Goal: Task Accomplishment & Management: Complete application form

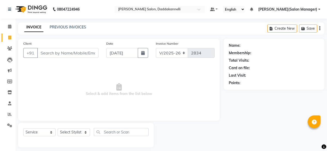
select select "6354"
select select "service"
click at [8, 115] on icon at bounding box center [10, 114] width 4 height 4
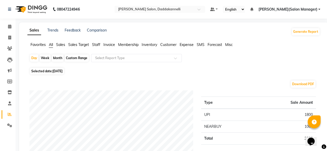
click at [97, 44] on span "Staff" at bounding box center [96, 44] width 8 height 5
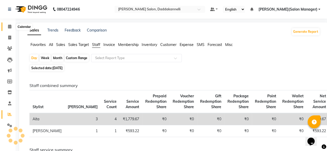
click at [6, 25] on span at bounding box center [9, 27] width 9 height 6
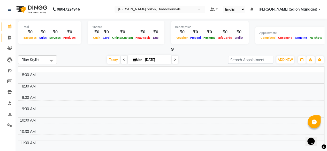
click at [10, 39] on icon at bounding box center [9, 38] width 3 height 4
select select "service"
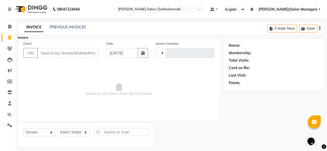
type input "2834"
select select "6354"
click at [9, 27] on icon at bounding box center [9, 27] width 3 height 4
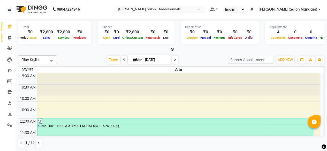
click at [10, 36] on icon at bounding box center [9, 38] width 3 height 4
select select "service"
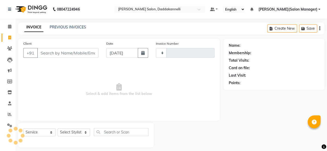
type input "2834"
select select "6354"
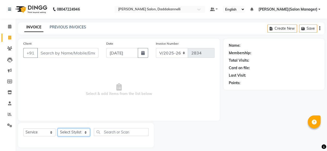
click at [76, 131] on select "Select Stylist [PERSON_NAME] DINGG SUPPORT [PERSON_NAME] [PERSON_NAME] Salon Ma…" at bounding box center [74, 132] width 32 height 8
select select "70644"
click at [58, 128] on select "Select Stylist [PERSON_NAME] DINGG SUPPORT [PERSON_NAME] [PERSON_NAME] Salon Ma…" at bounding box center [74, 132] width 32 height 8
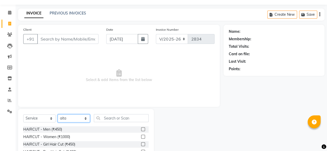
scroll to position [26, 0]
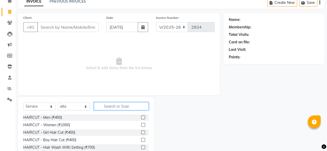
click at [107, 107] on input "text" at bounding box center [121, 106] width 55 height 8
click at [141, 132] on label at bounding box center [143, 133] width 4 height 4
click at [141, 132] on input "checkbox" at bounding box center [142, 132] width 3 height 3
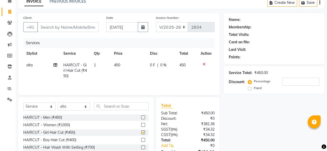
checkbox input "false"
click at [76, 27] on input "Client" at bounding box center [67, 27] width 61 height 10
type input "6"
type input "0"
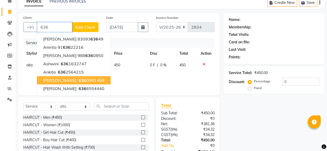
click at [79, 78] on span "636" at bounding box center [83, 80] width 8 height 5
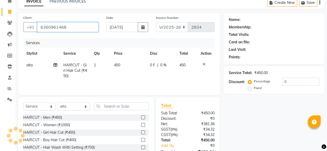
type input "6360961468"
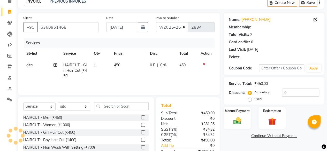
scroll to position [56, 0]
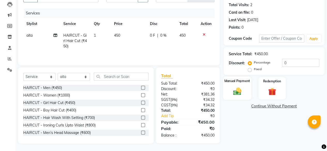
click at [241, 94] on img at bounding box center [237, 91] width 13 height 9
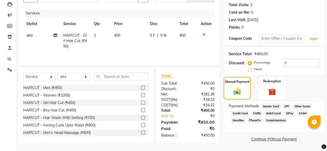
click at [285, 105] on span "UPI" at bounding box center [287, 107] width 8 height 6
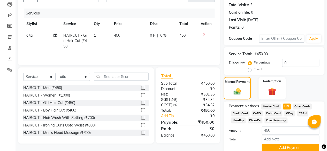
scroll to position [77, 0]
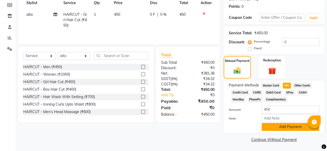
click at [284, 124] on button "Add Payment" at bounding box center [291, 127] width 58 height 8
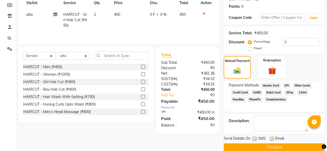
click at [272, 138] on label at bounding box center [272, 139] width 4 height 4
click at [272, 138] on input "checkbox" at bounding box center [271, 139] width 3 height 3
checkbox input "false"
click at [255, 139] on label at bounding box center [255, 139] width 4 height 4
click at [255, 139] on input "checkbox" at bounding box center [254, 139] width 3 height 3
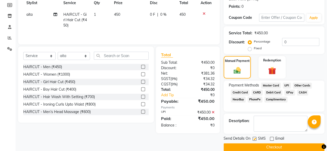
checkbox input "false"
click at [252, 146] on button "Checkout" at bounding box center [274, 147] width 101 height 8
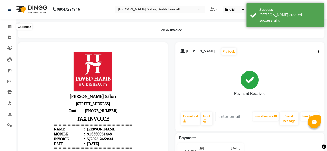
click at [10, 25] on icon at bounding box center [9, 27] width 3 height 4
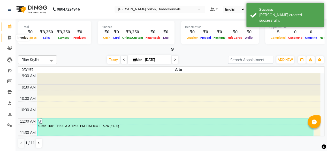
click at [7, 36] on span at bounding box center [9, 38] width 9 height 6
select select "service"
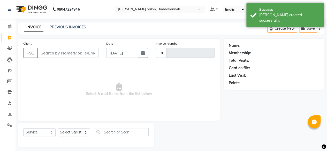
type input "2835"
select select "6354"
